Goal: Transaction & Acquisition: Purchase product/service

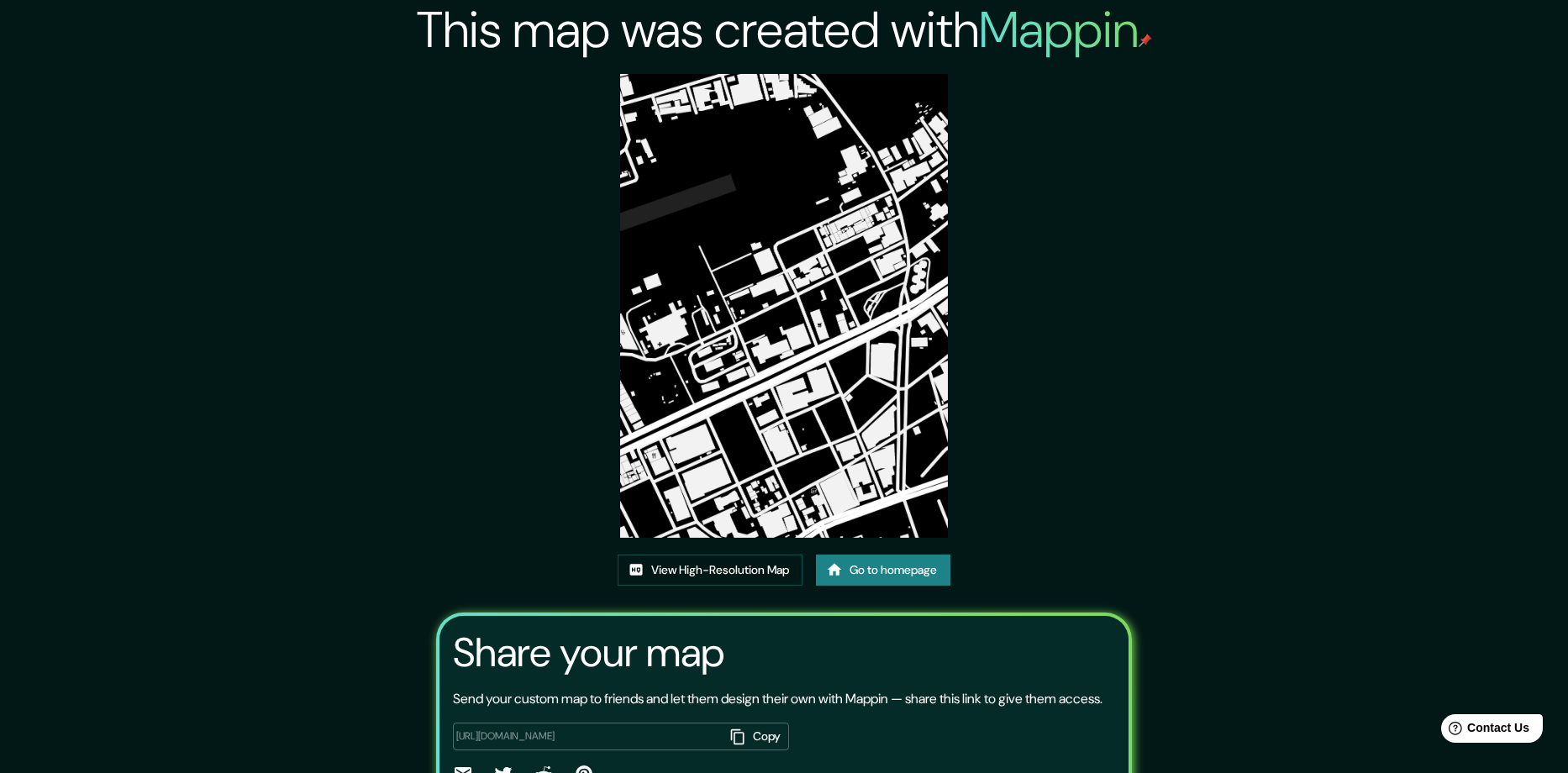
click at [868, 554] on link "Go to homepage" at bounding box center [884, 569] width 135 height 31
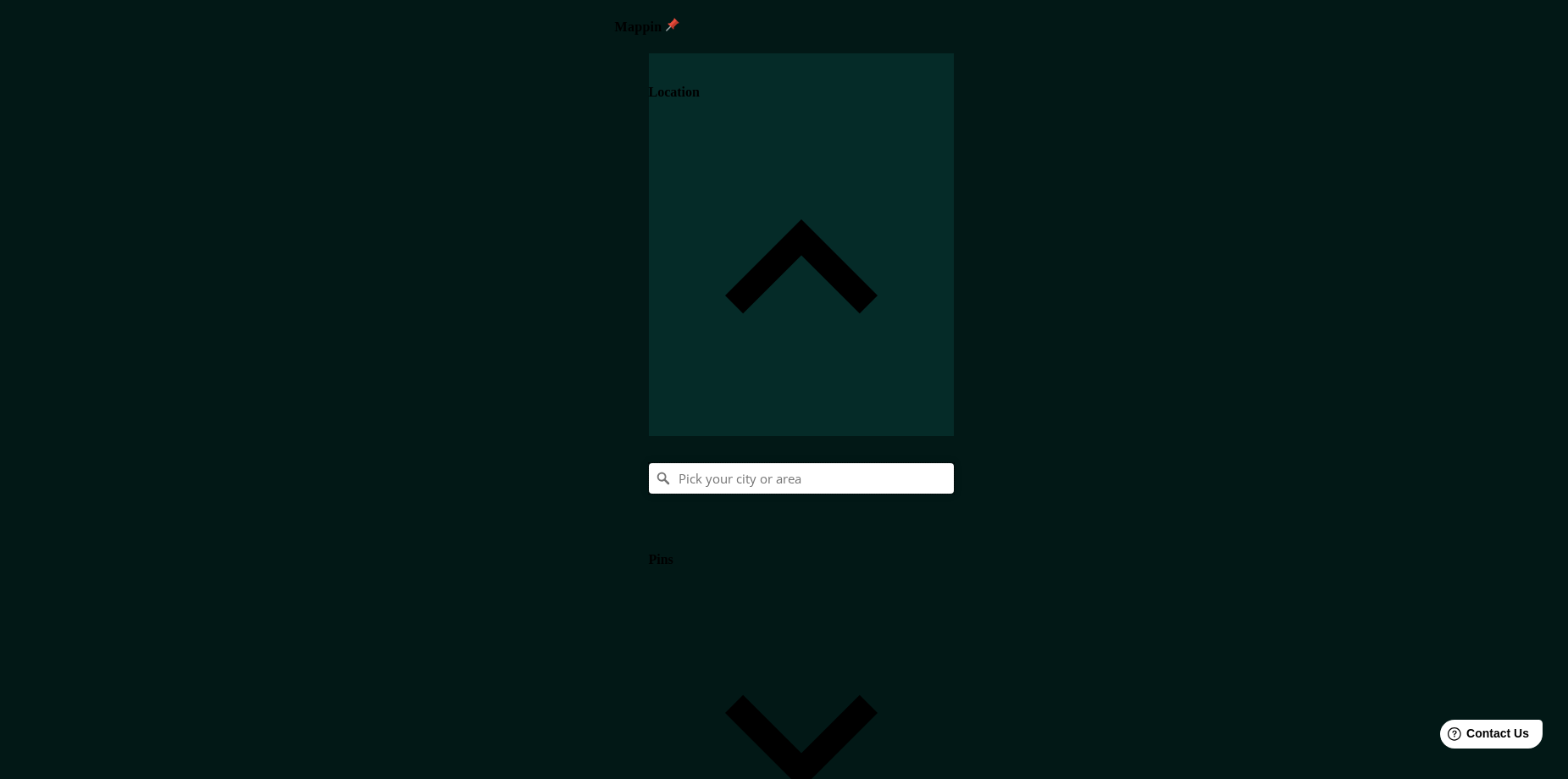
click at [954, 463] on input "Pick your city or area" at bounding box center [802, 479] width 305 height 30
paste input "Explorando EN BUSCA DE HACHA! (Sons Of The Forest con MODS) #2"
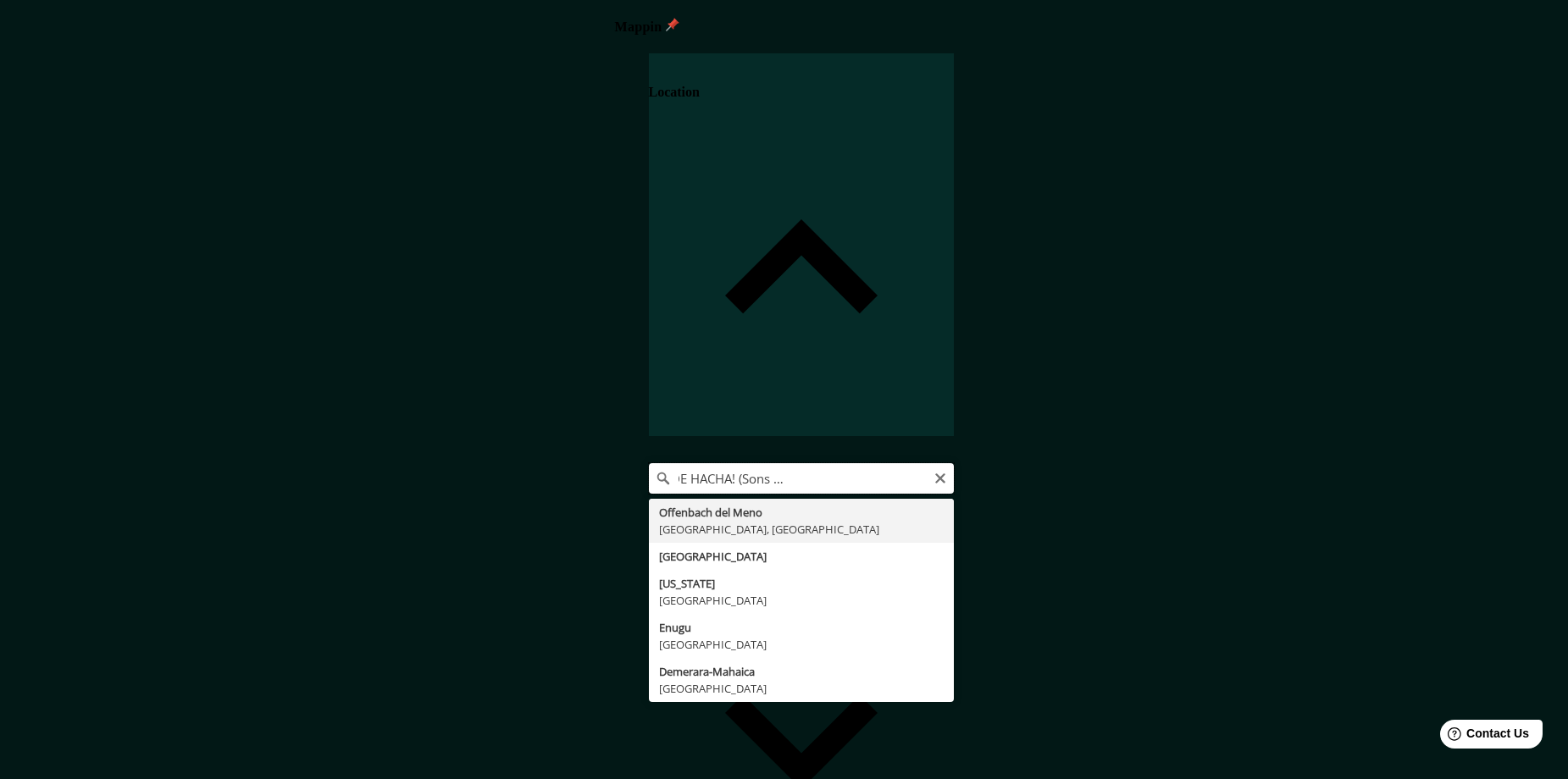
click at [954, 463] on input "Explorando EN BUSCA DE HACHA! (Sons Of The Forest con MODS) #2" at bounding box center [802, 479] width 305 height 30
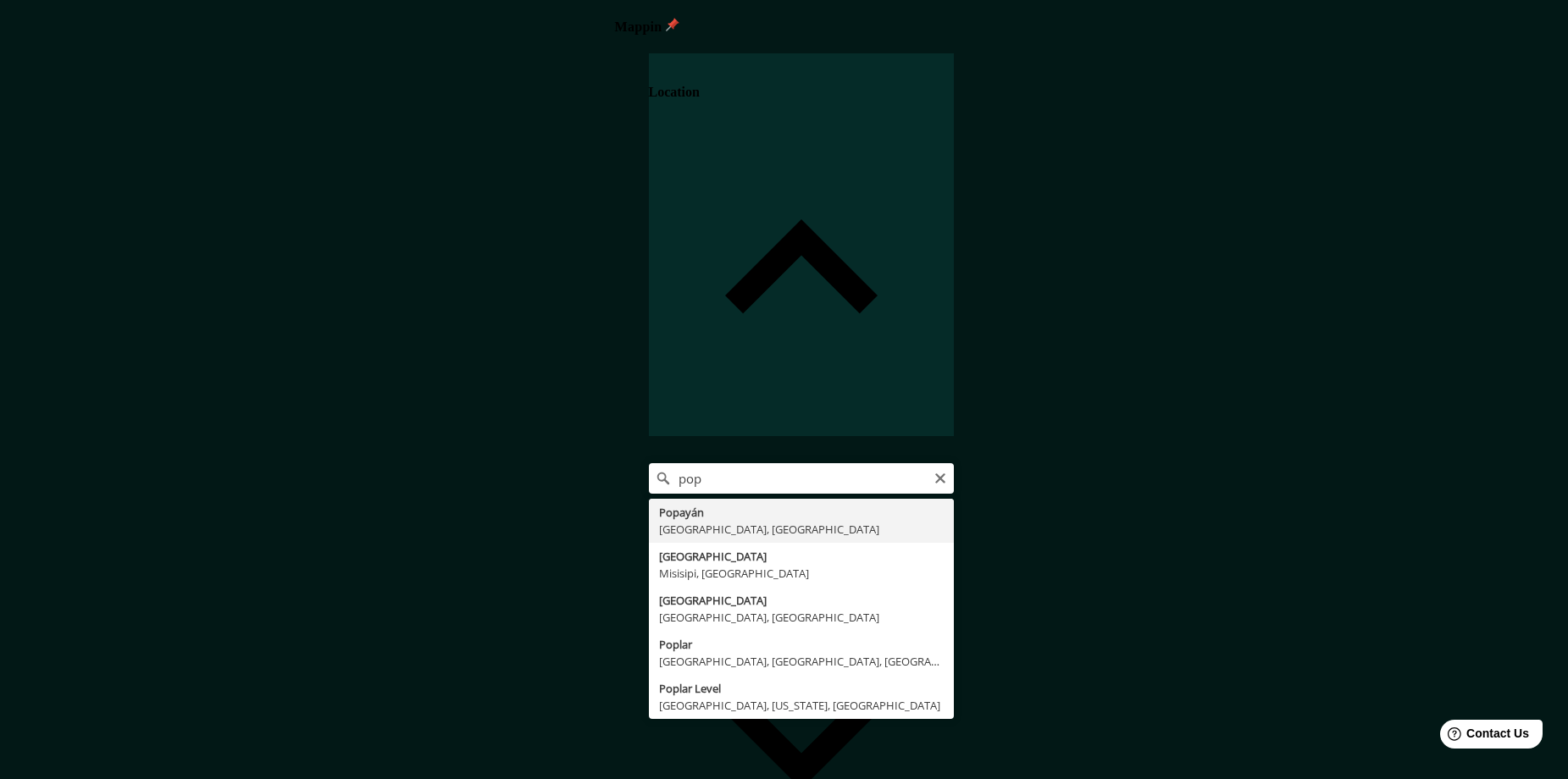
type input "Popayán, [GEOGRAPHIC_DATA], [GEOGRAPHIC_DATA]"
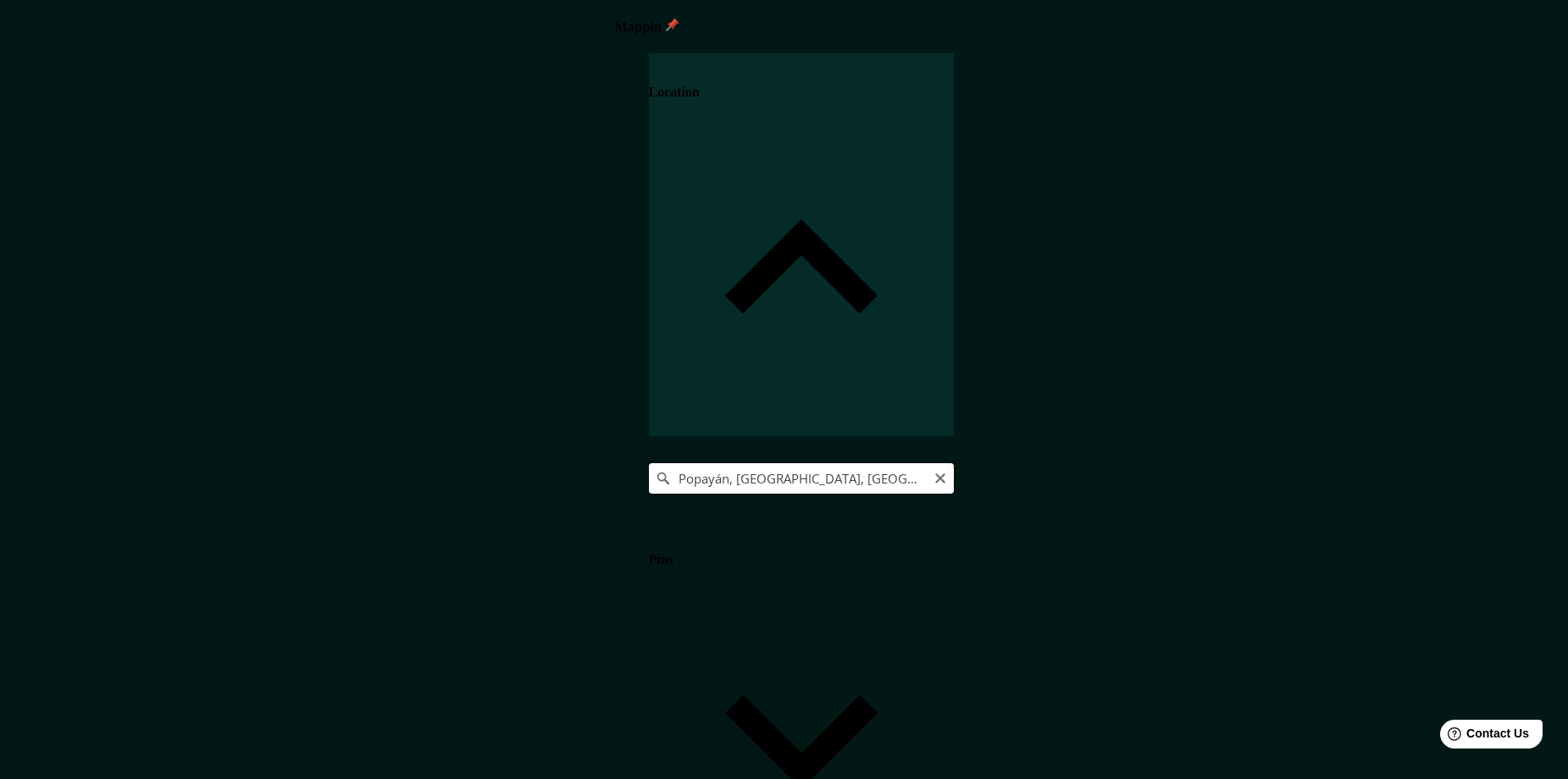
click at [954, 463] on input "Popayán, [GEOGRAPHIC_DATA], [GEOGRAPHIC_DATA]" at bounding box center [802, 479] width 305 height 30
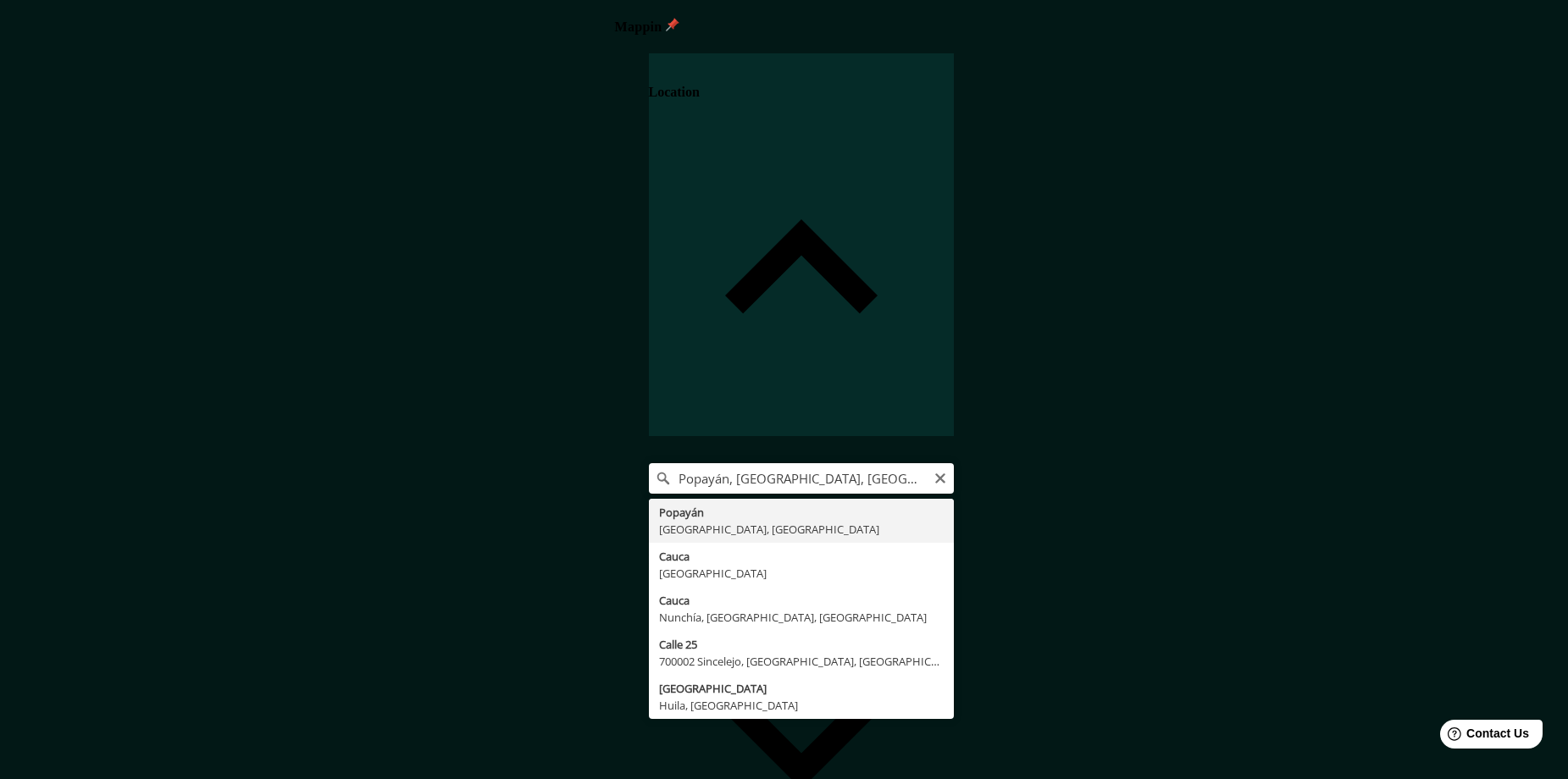
click at [954, 463] on div "Popayán, [GEOGRAPHIC_DATA], [GEOGRAPHIC_DATA] Popayán Cauca, [GEOGRAPHIC_DATA] …" at bounding box center [802, 479] width 305 height 30
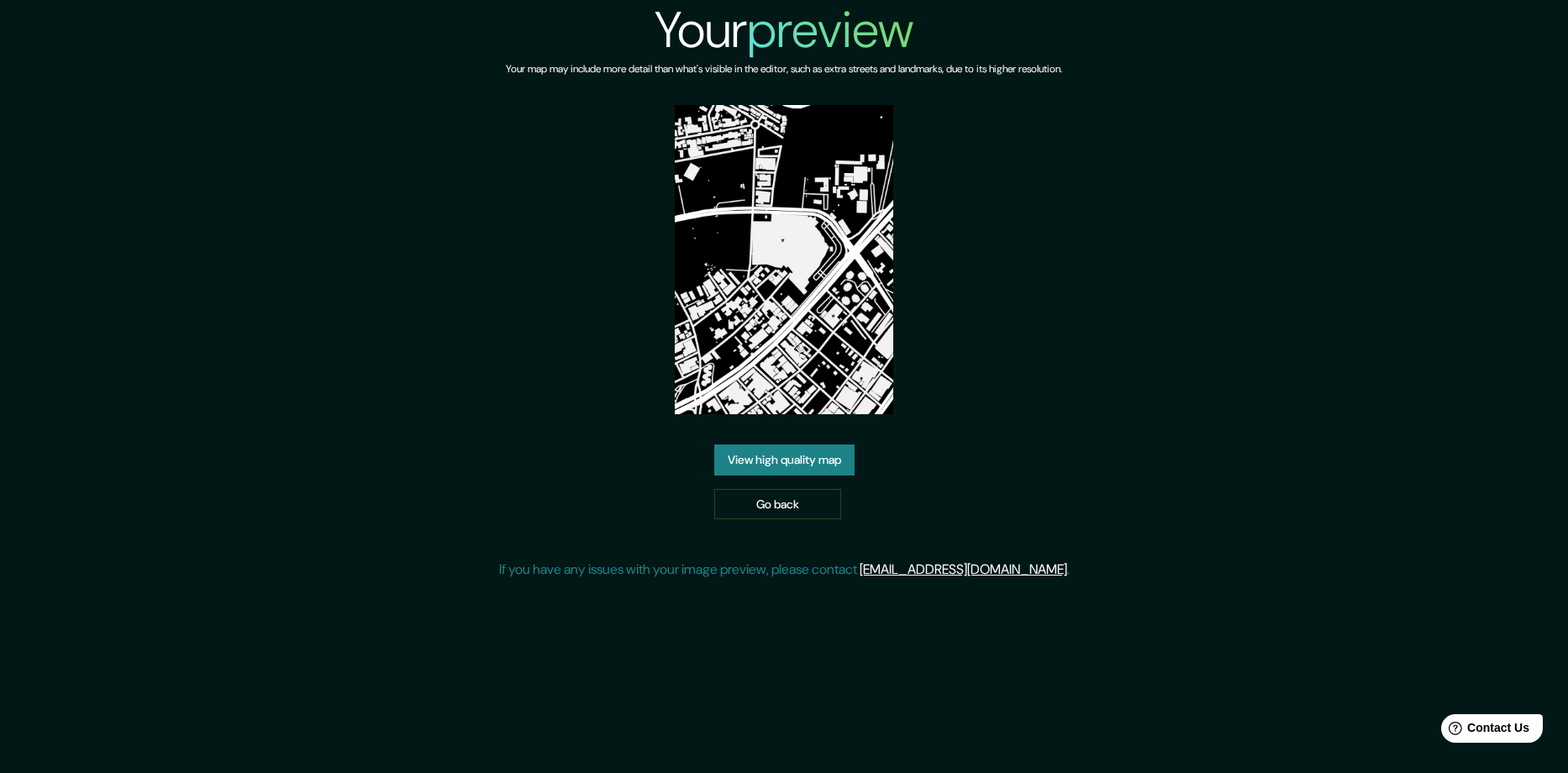
click at [829, 458] on link "View high quality map" at bounding box center [784, 459] width 140 height 31
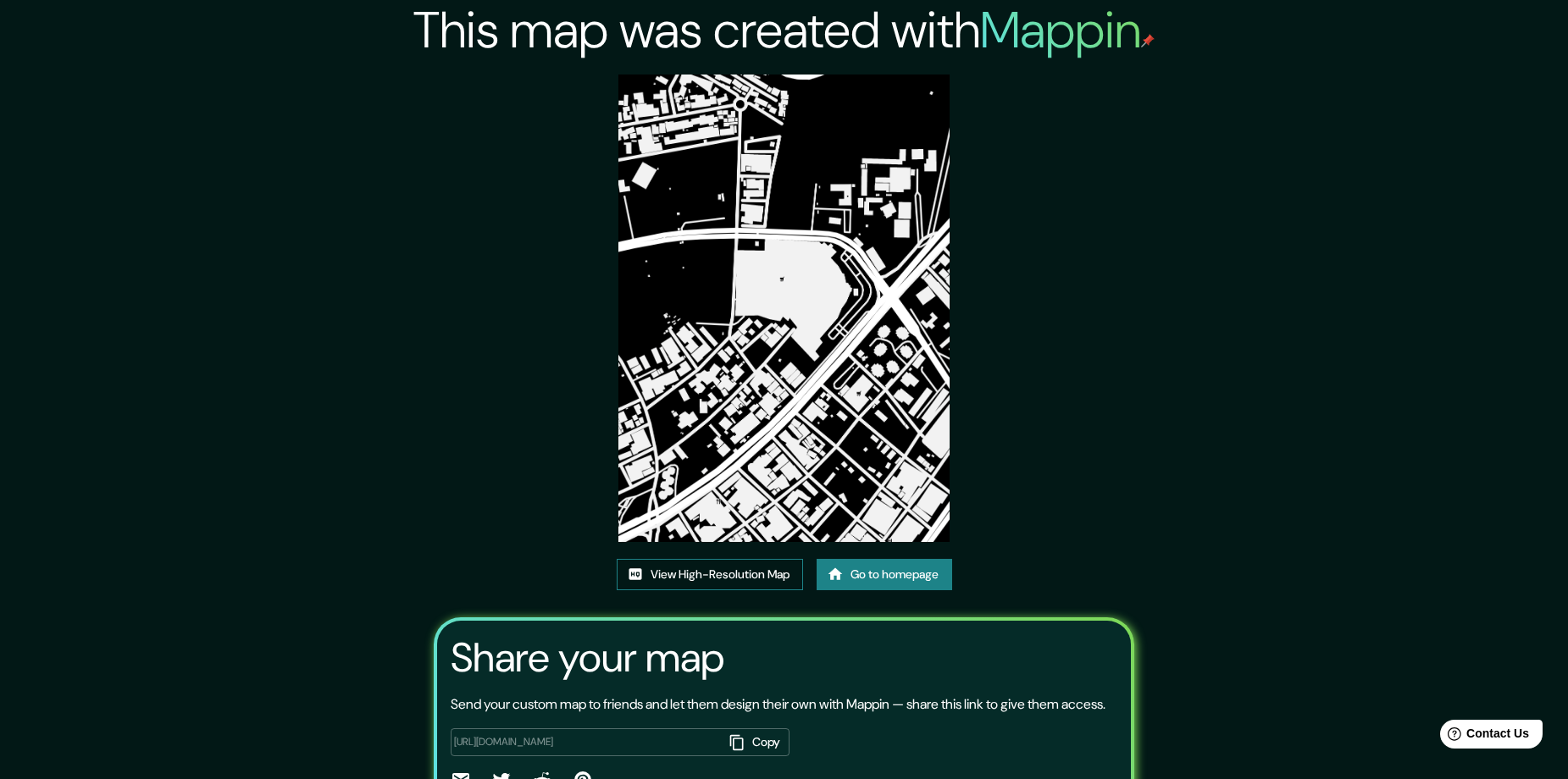
click at [732, 583] on link "View High-Resolution Map" at bounding box center [710, 574] width 187 height 31
click at [859, 584] on link "Go to homepage" at bounding box center [884, 574] width 136 height 31
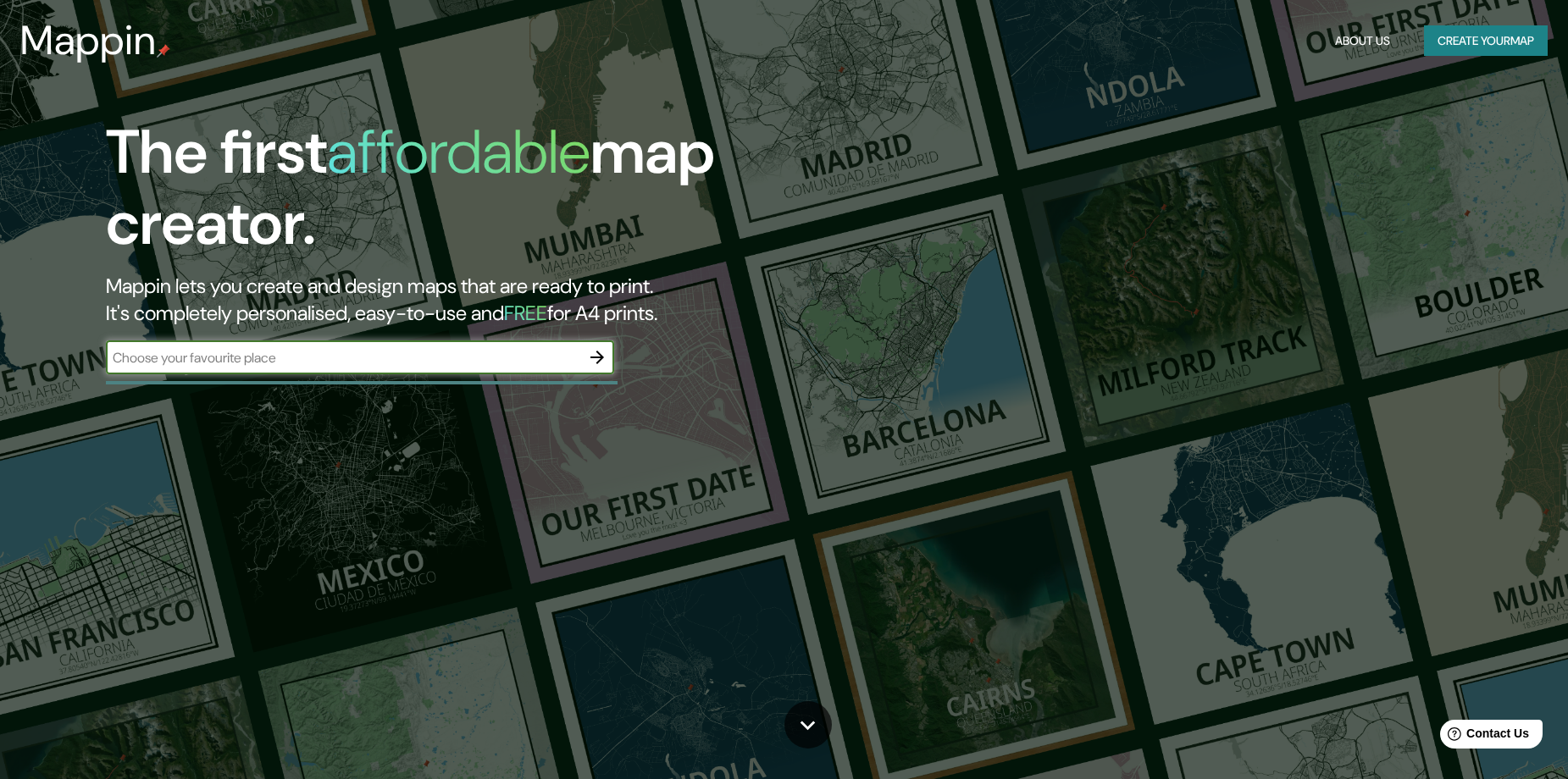
click at [604, 352] on icon "button" at bounding box center [597, 358] width 21 height 21
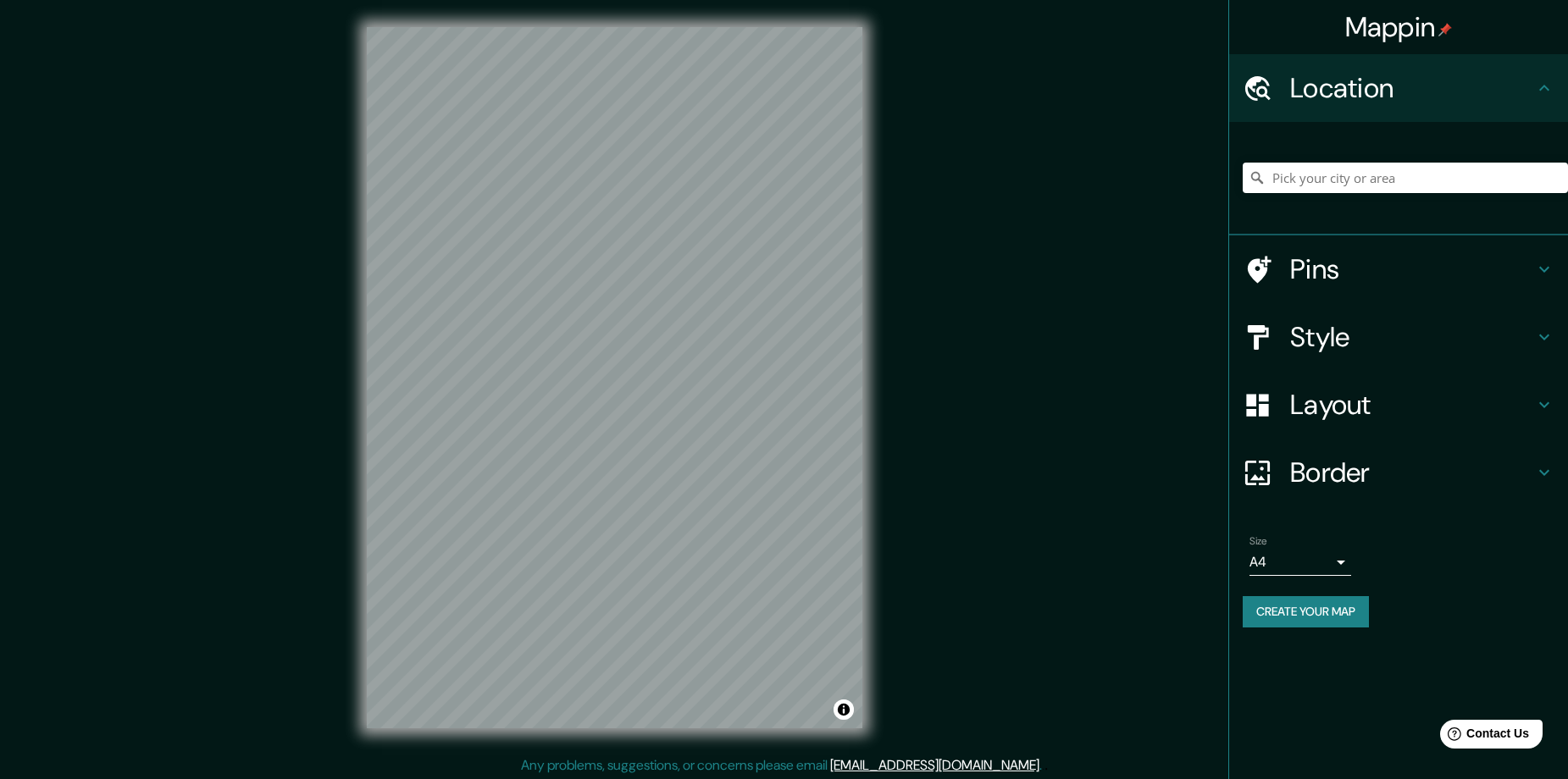
click at [1368, 161] on div at bounding box center [1405, 178] width 325 height 85
click at [1369, 168] on input "Pick your city or area" at bounding box center [1405, 178] width 325 height 30
paste input "Popayán, [GEOGRAPHIC_DATA], [GEOGRAPHIC_DATA]"
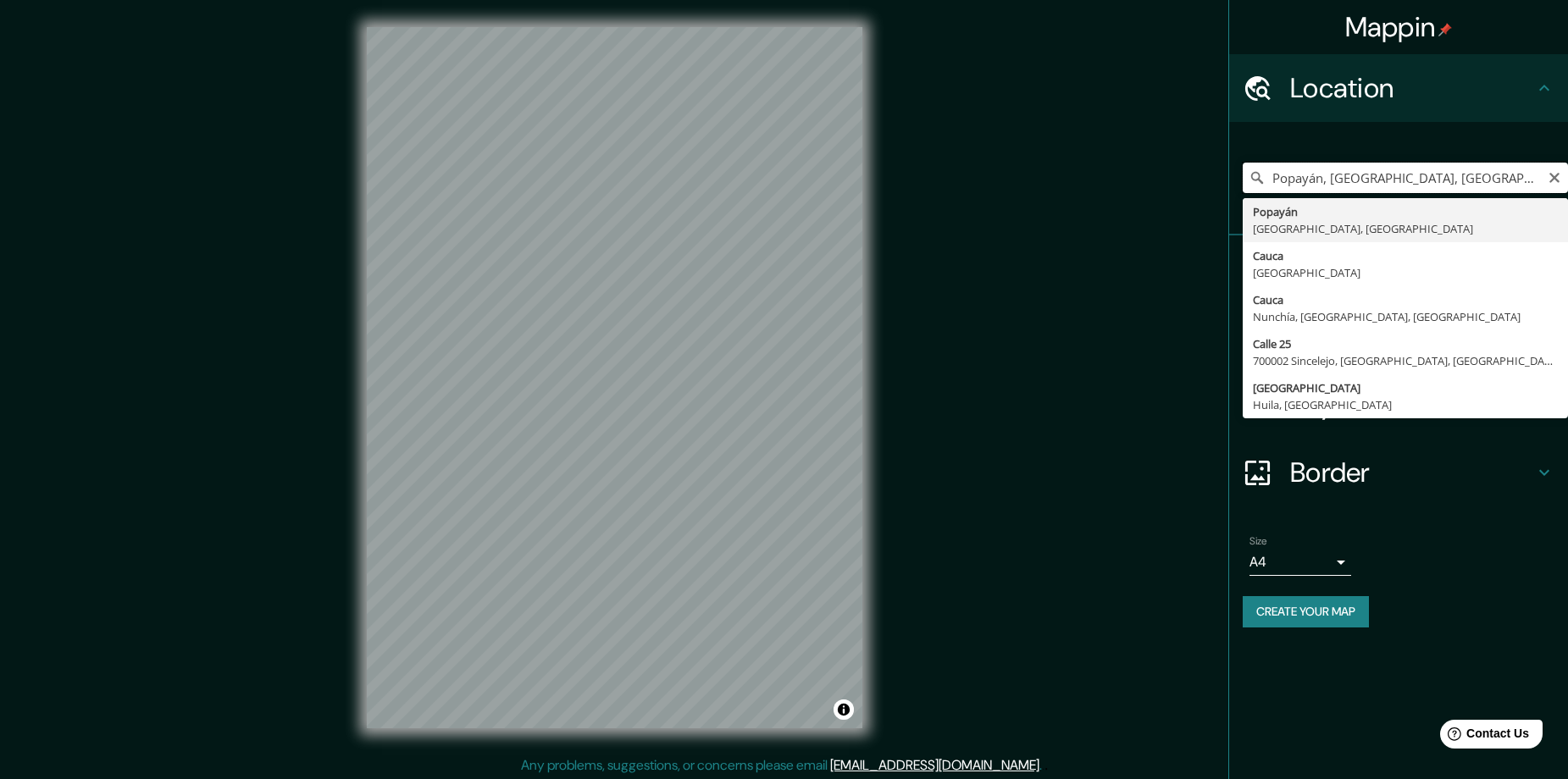
type input "Popayán, [GEOGRAPHIC_DATA], [GEOGRAPHIC_DATA]"
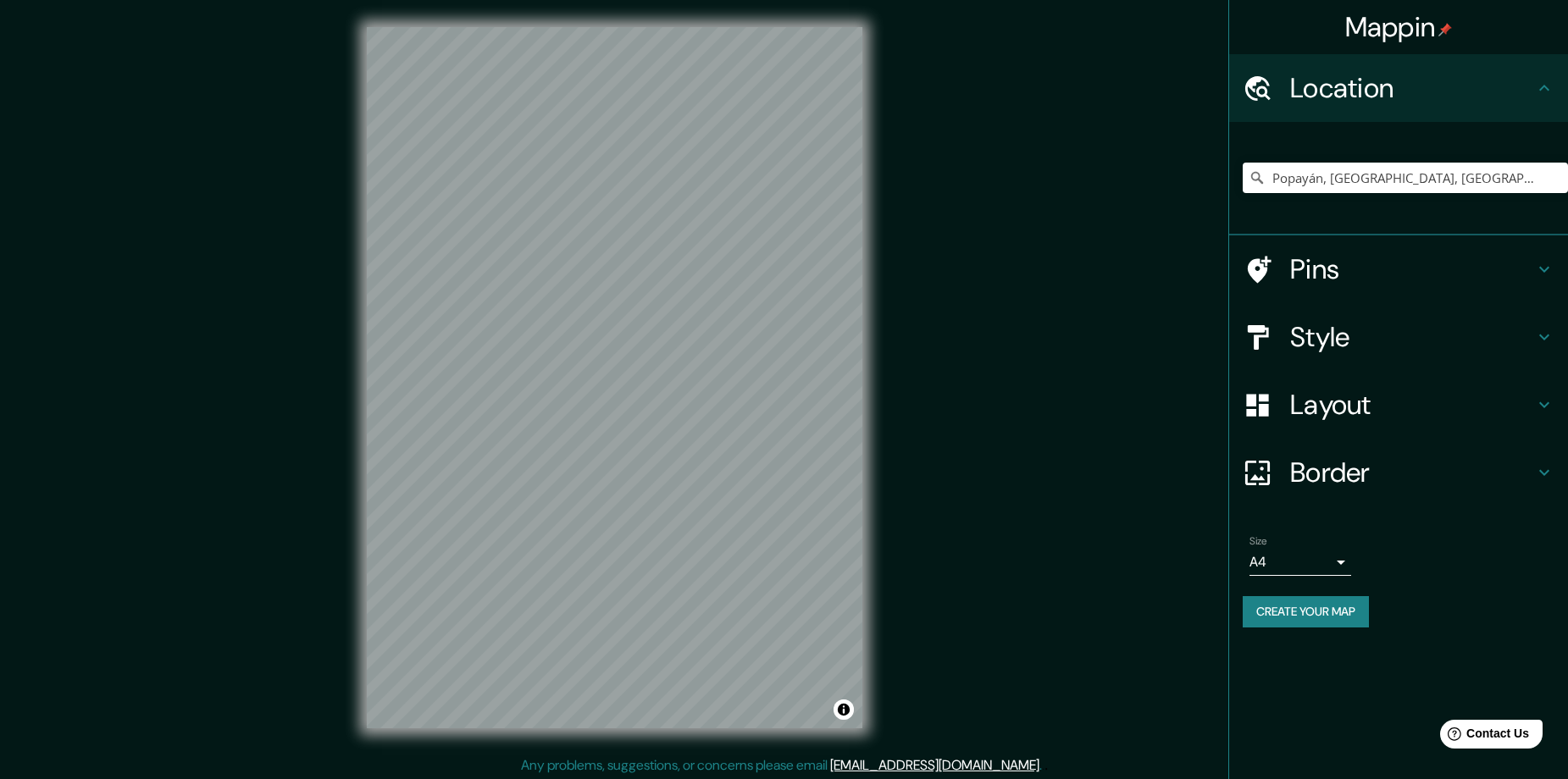
click at [1325, 343] on h4 "Style" at bounding box center [1412, 337] width 244 height 34
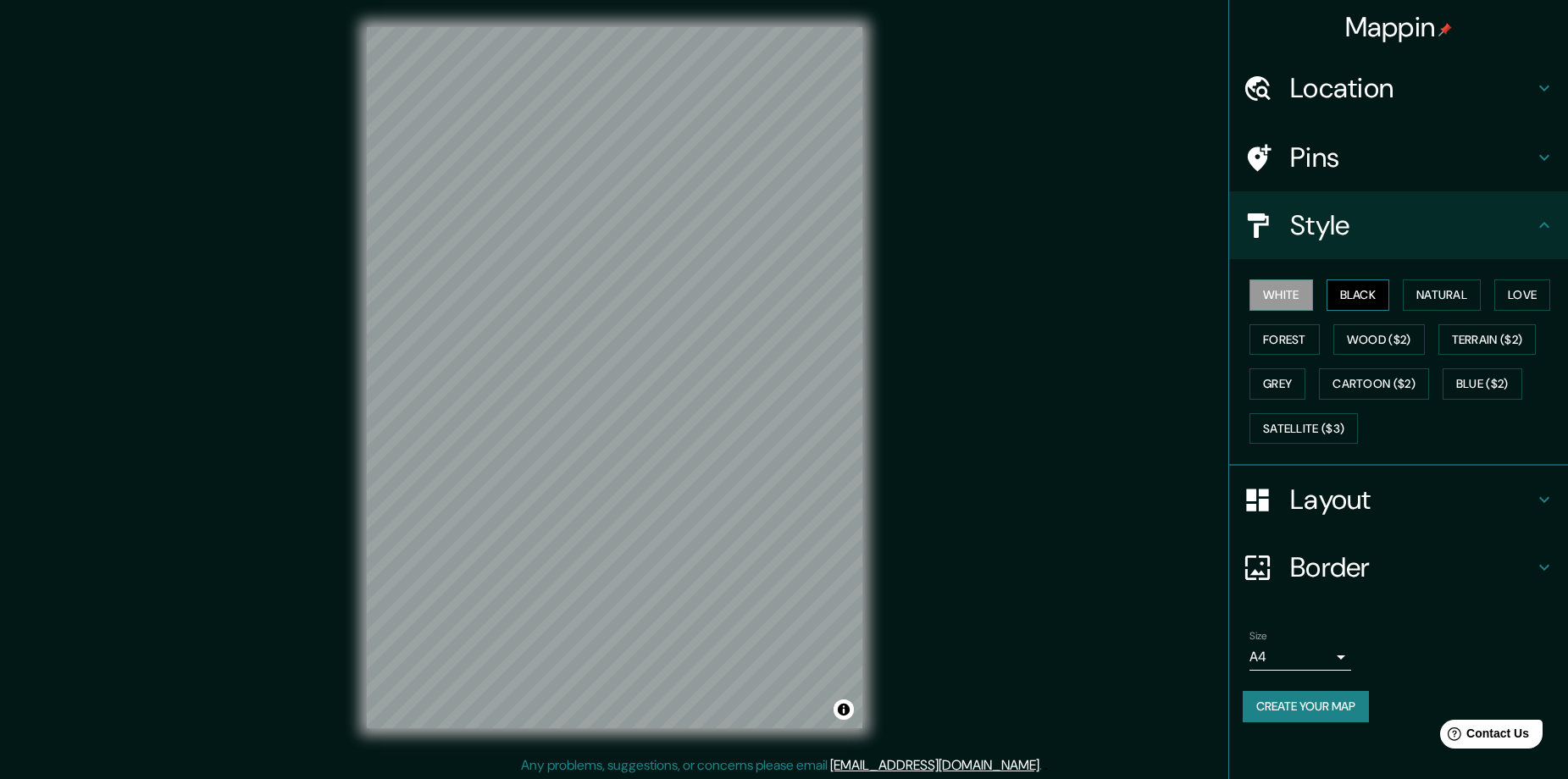
click at [1343, 305] on button "Black" at bounding box center [1358, 295] width 63 height 31
click at [1321, 712] on button "Create your map" at bounding box center [1306, 706] width 126 height 31
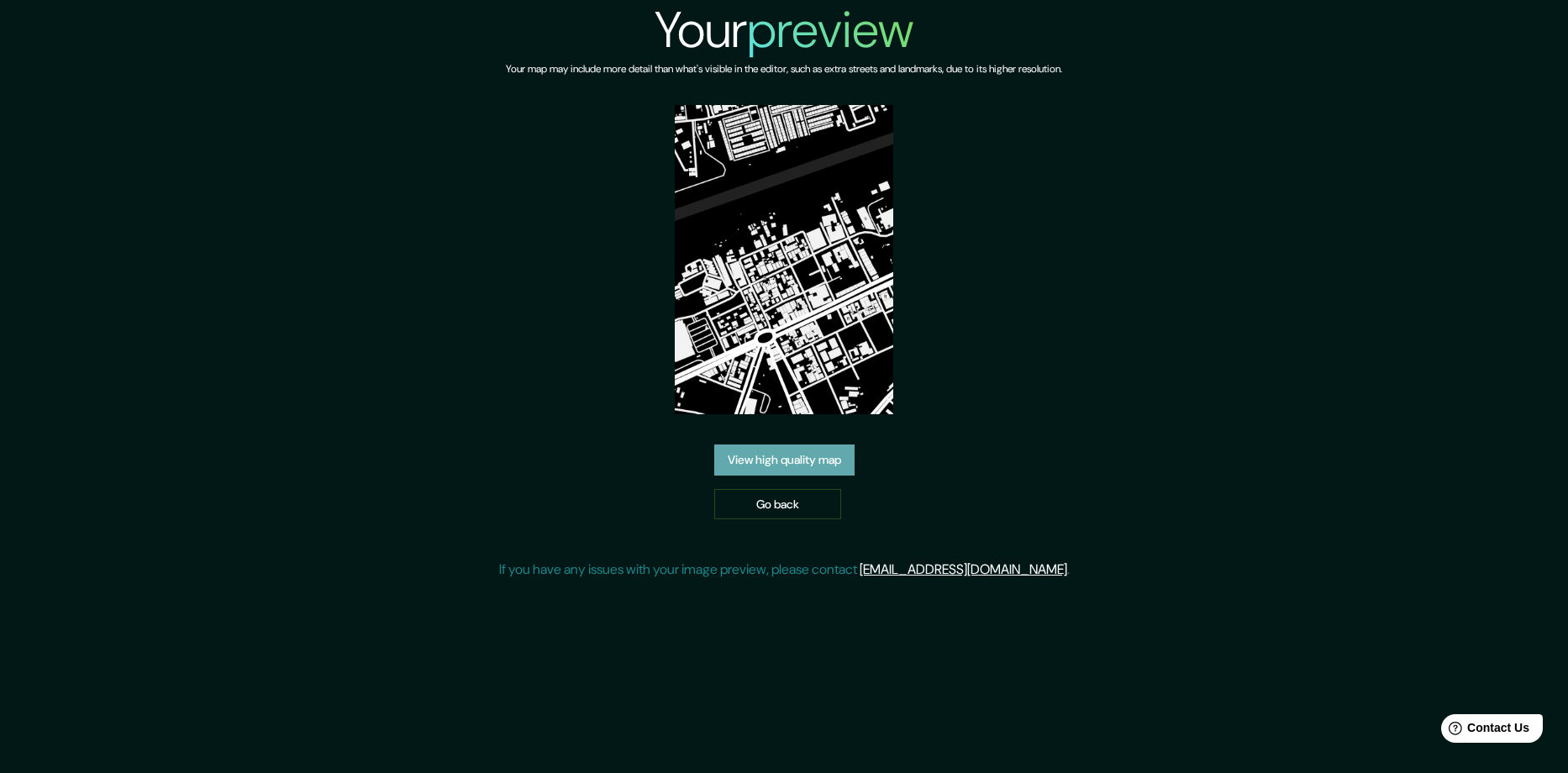
click at [784, 465] on link "View high quality map" at bounding box center [784, 459] width 140 height 31
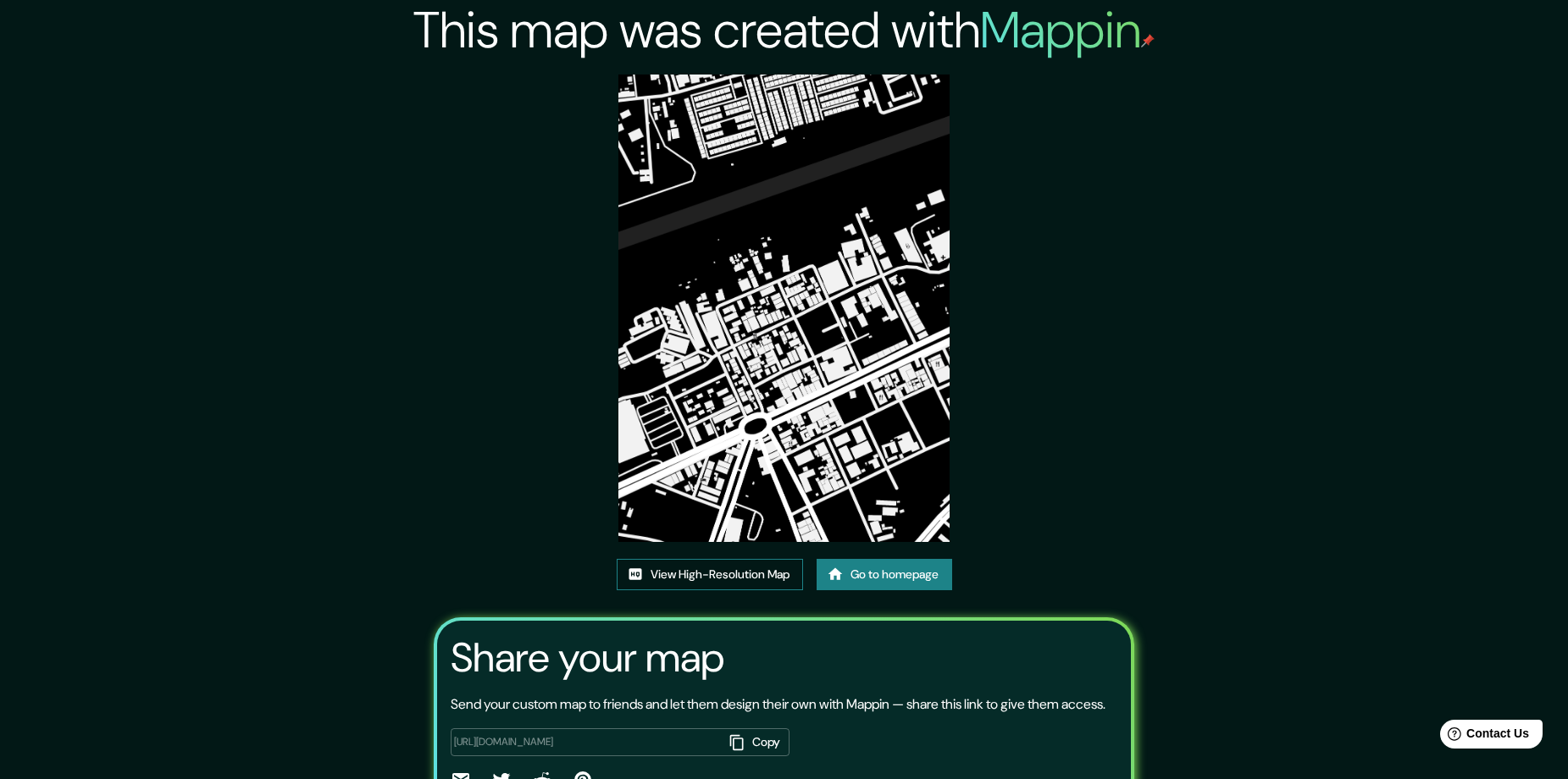
click at [744, 564] on link "View High-Resolution Map" at bounding box center [710, 574] width 187 height 31
